Goal: Navigation & Orientation: Find specific page/section

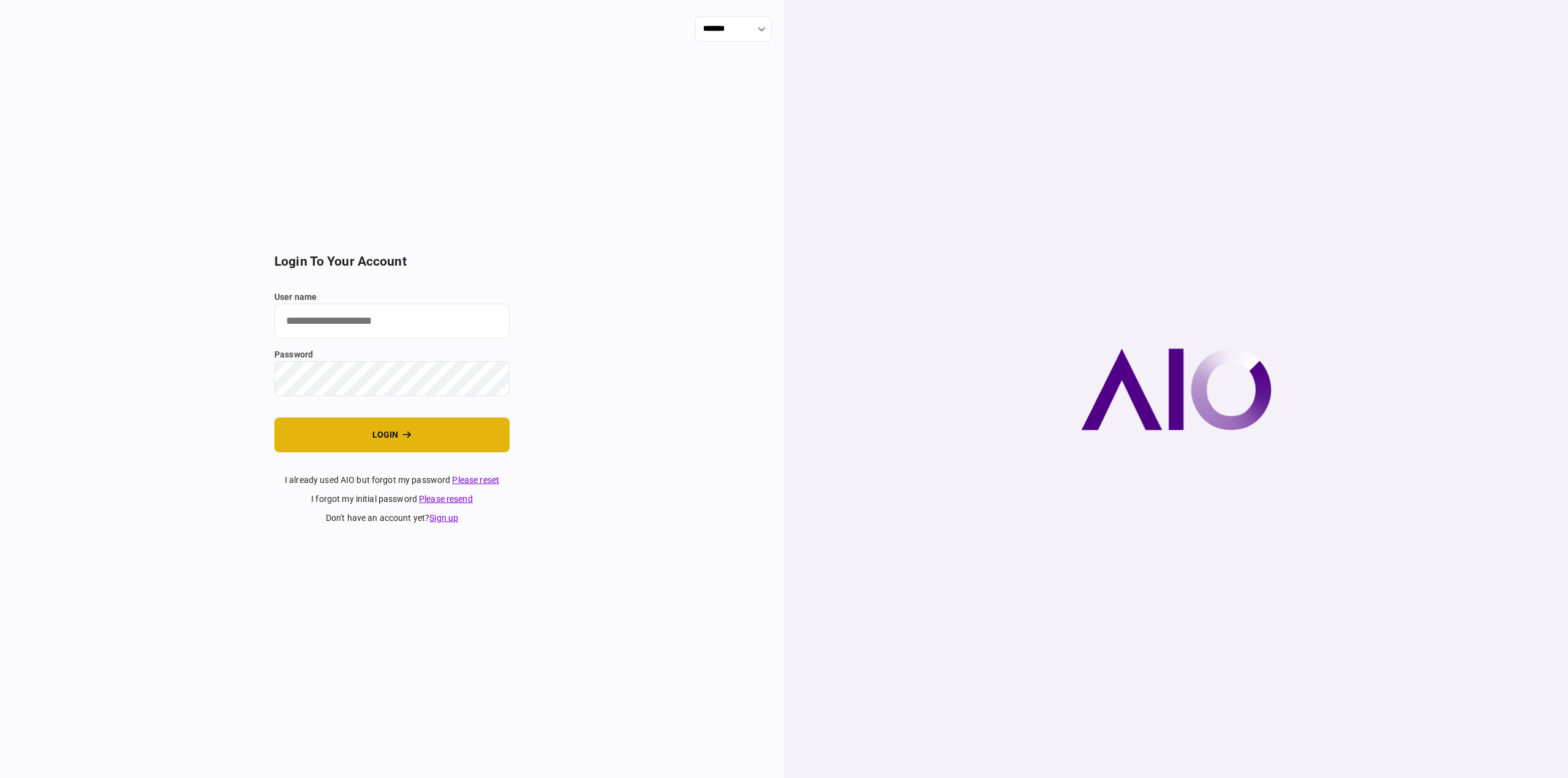
type input "********"
click at [414, 425] on button "login" at bounding box center [392, 434] width 235 height 35
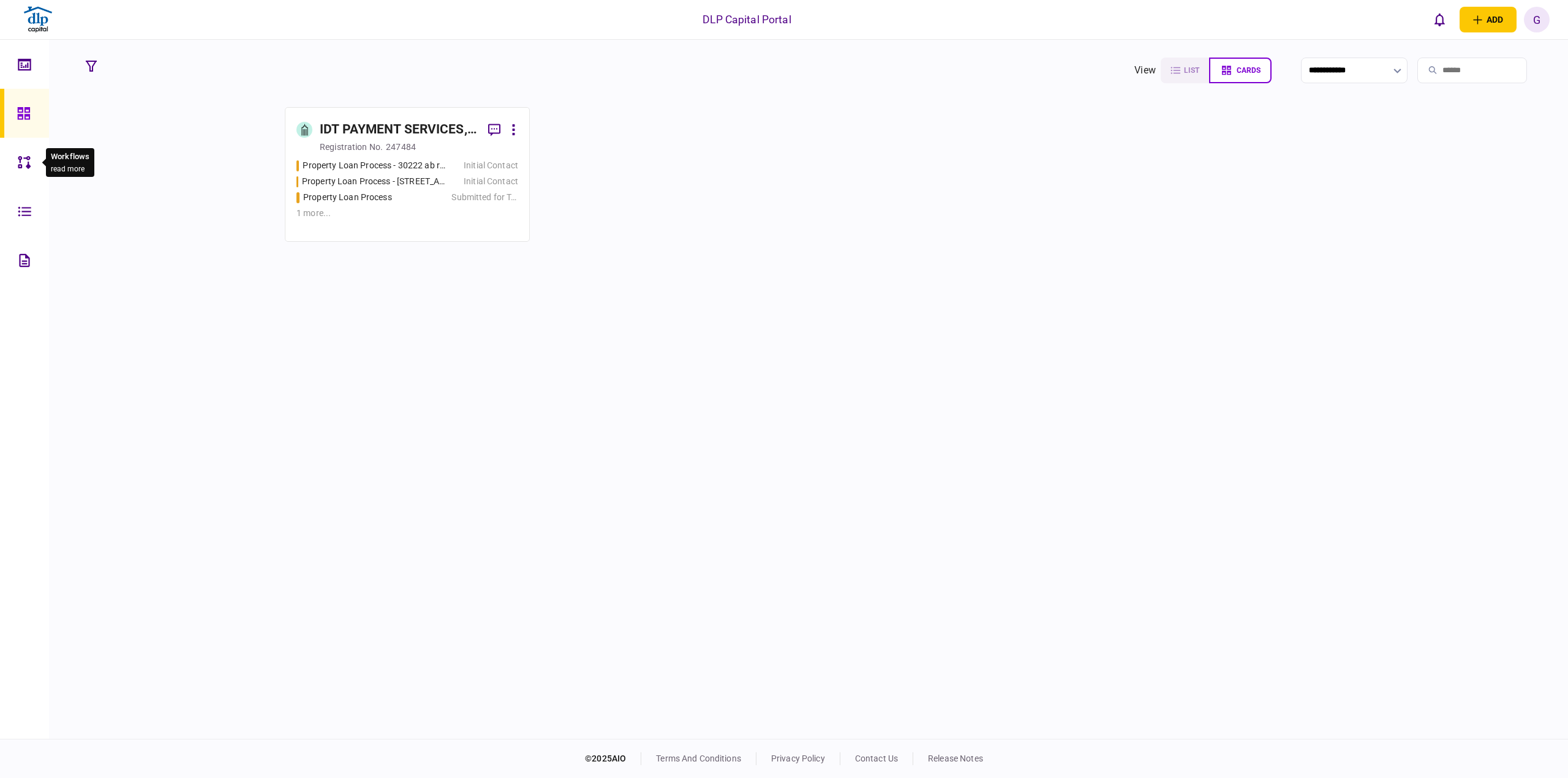
click at [24, 161] on icon at bounding box center [24, 162] width 14 height 14
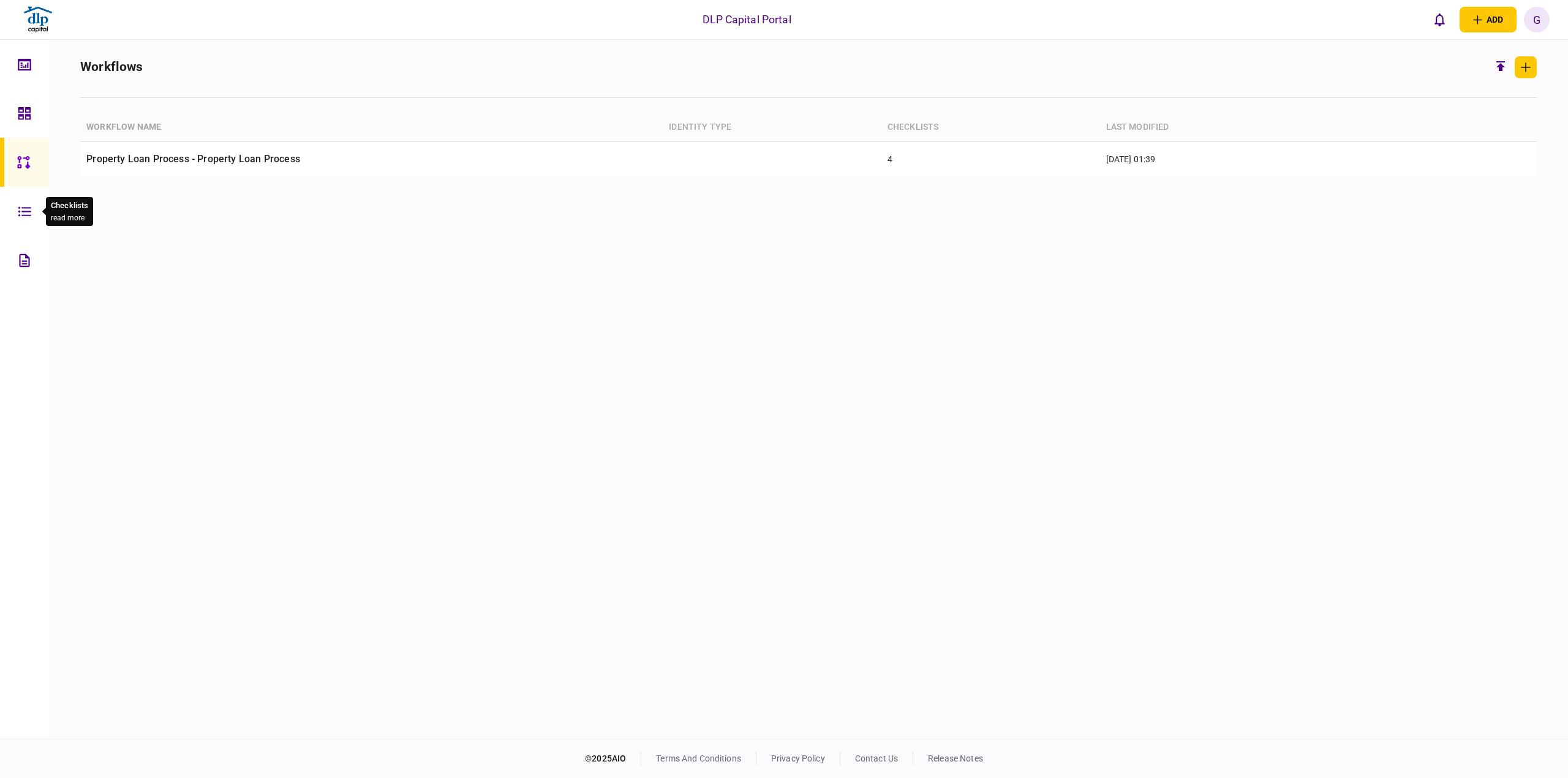
click at [29, 207] on icon at bounding box center [24, 211] width 13 height 10
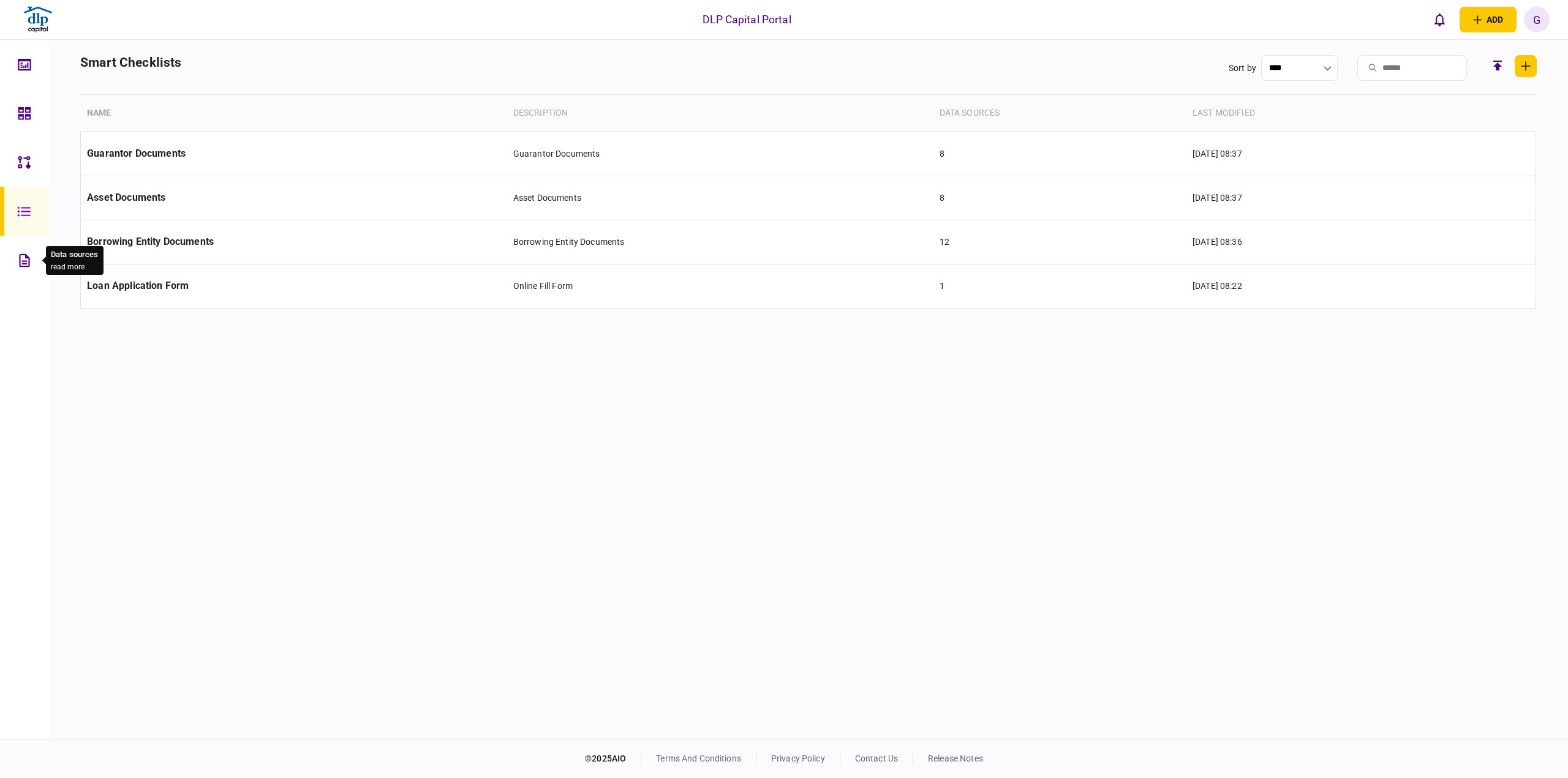
click at [21, 281] on div at bounding box center [28, 260] width 19 height 49
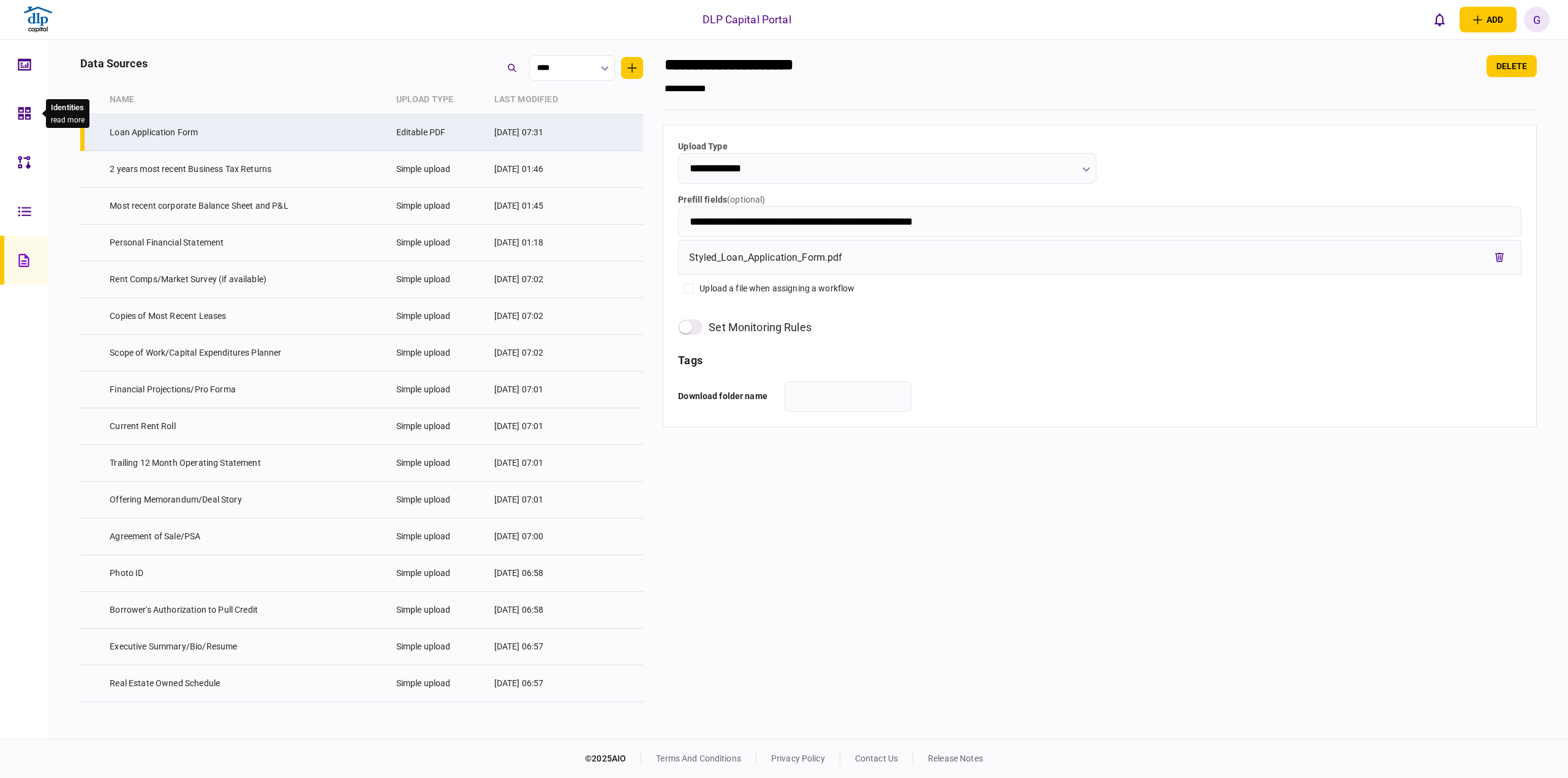
click at [31, 78] on div at bounding box center [28, 64] width 19 height 49
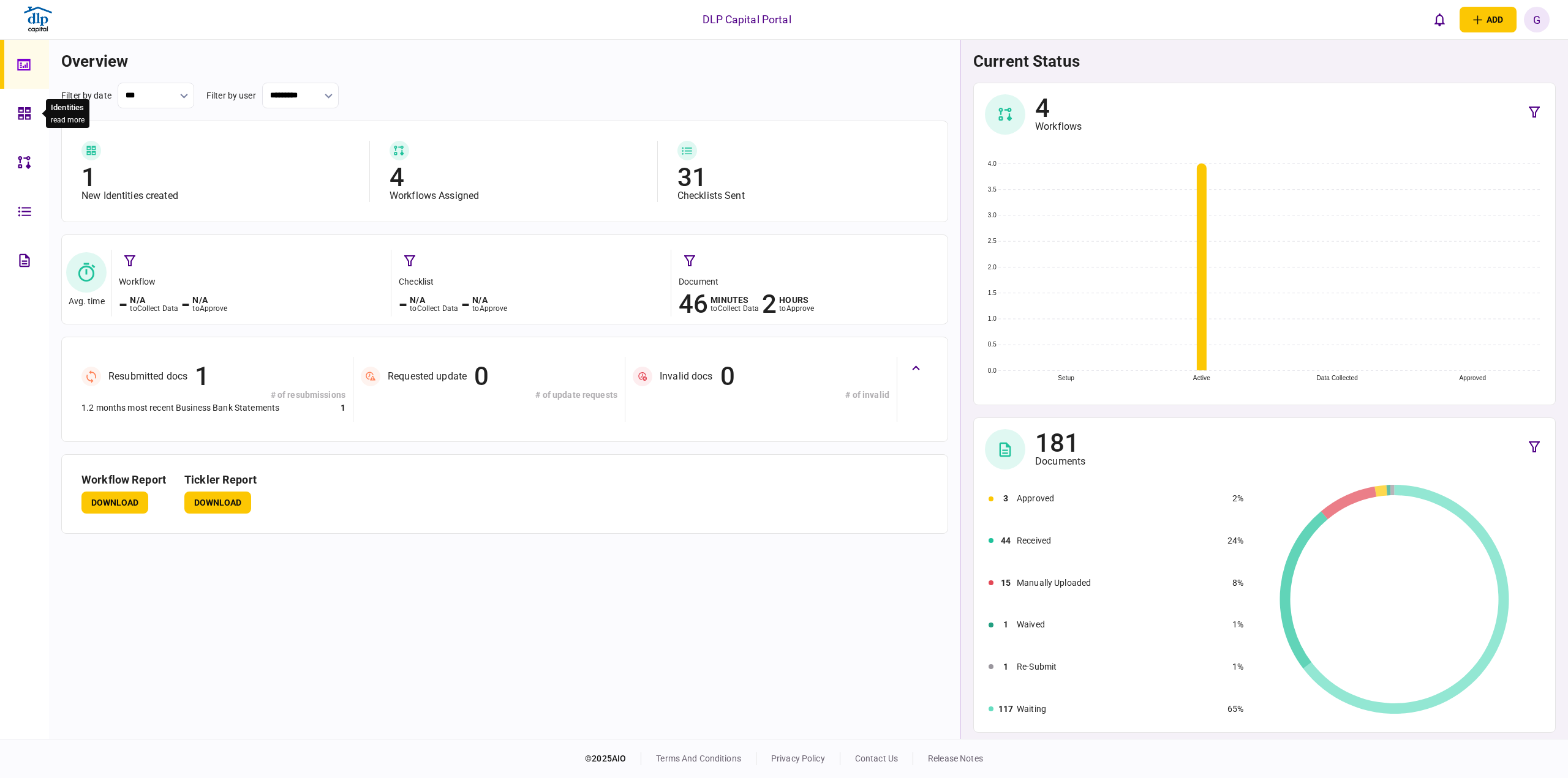
click at [29, 104] on div at bounding box center [28, 113] width 19 height 49
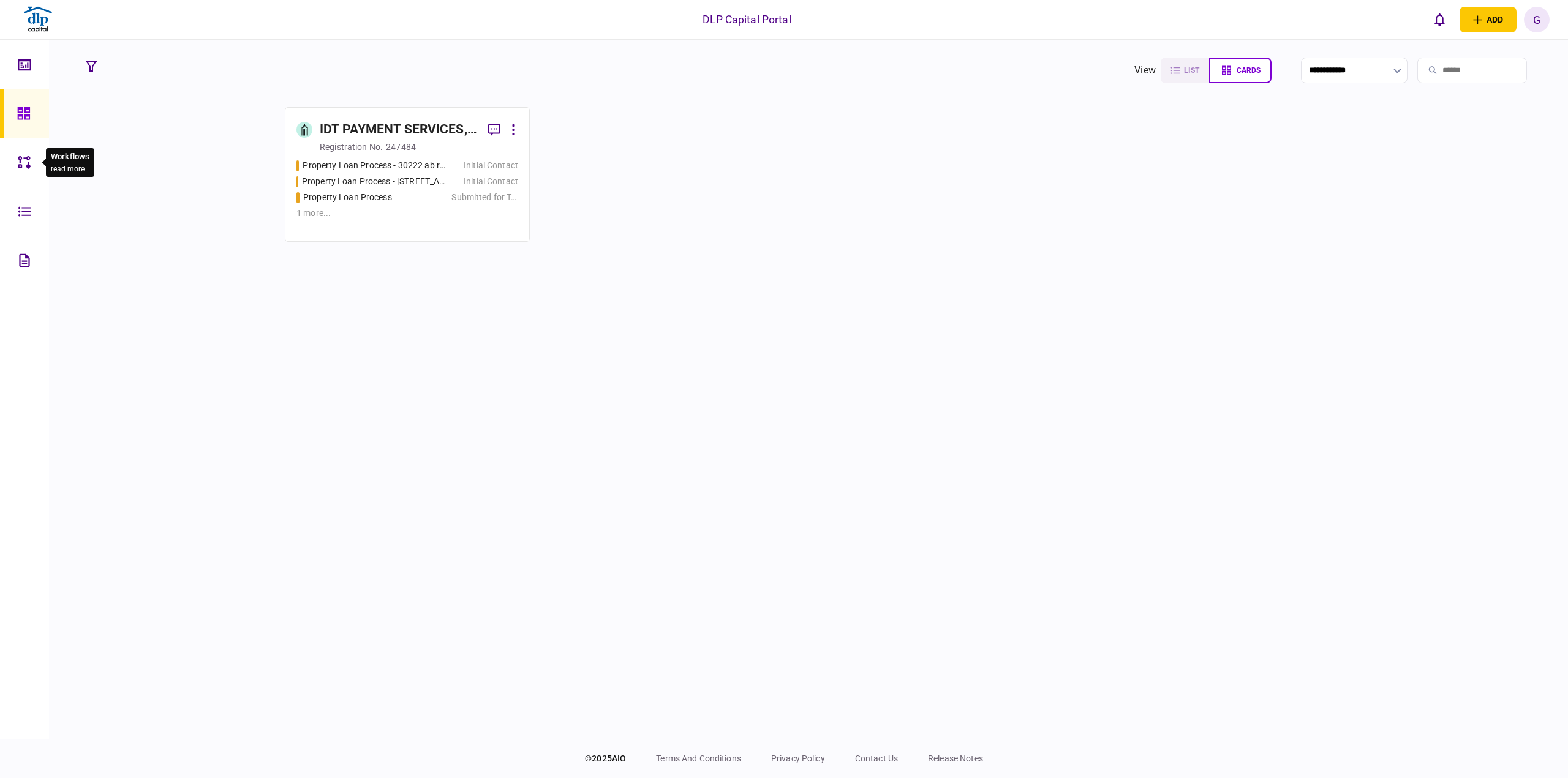
click at [28, 149] on div at bounding box center [28, 162] width 19 height 49
